Goal: Find specific page/section: Find specific page/section

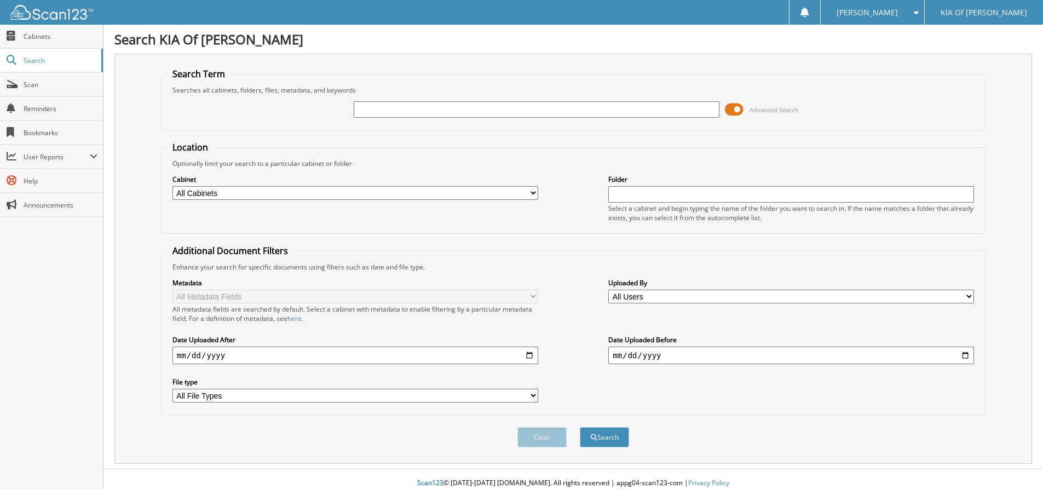
click at [386, 112] on input "text" at bounding box center [537, 109] width 366 height 16
type input "[PERSON_NAME]"
click at [580, 427] on button "Search" at bounding box center [604, 437] width 49 height 20
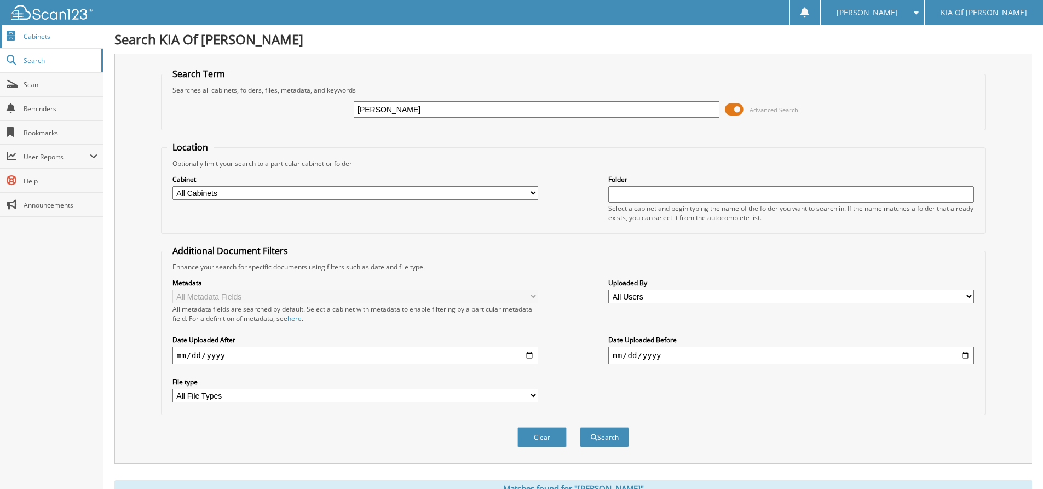
click at [49, 41] on link "Cabinets" at bounding box center [51, 37] width 103 height 24
